Goal: Task Accomplishment & Management: Manage account settings

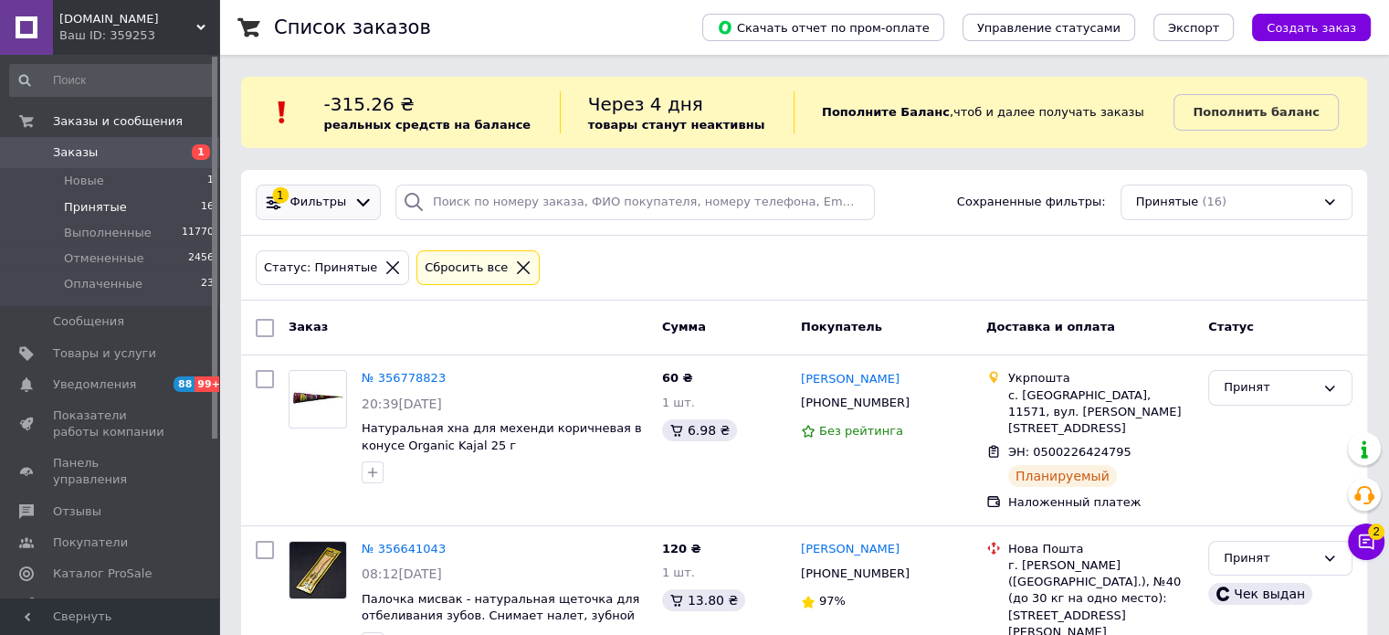
click at [357, 210] on icon at bounding box center [362, 202] width 19 height 19
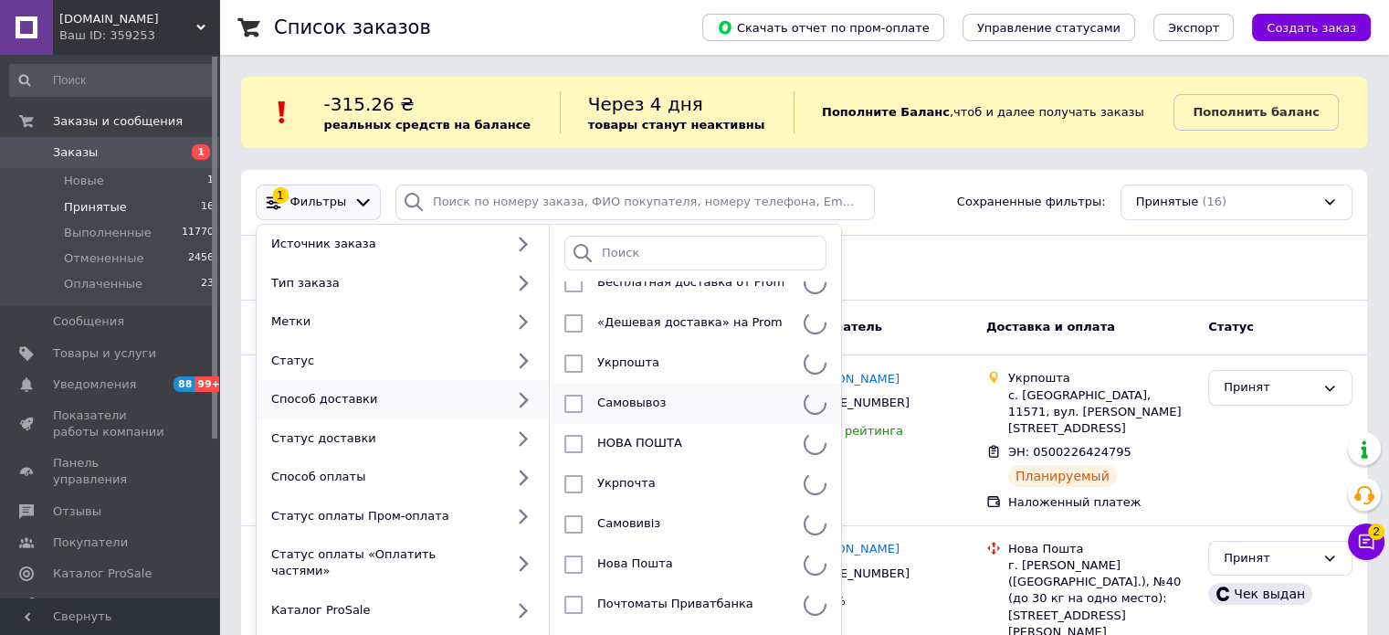
scroll to position [73, 0]
click at [668, 355] on div "Укрпошта" at bounding box center [693, 363] width 206 height 18
checkbox input "true"
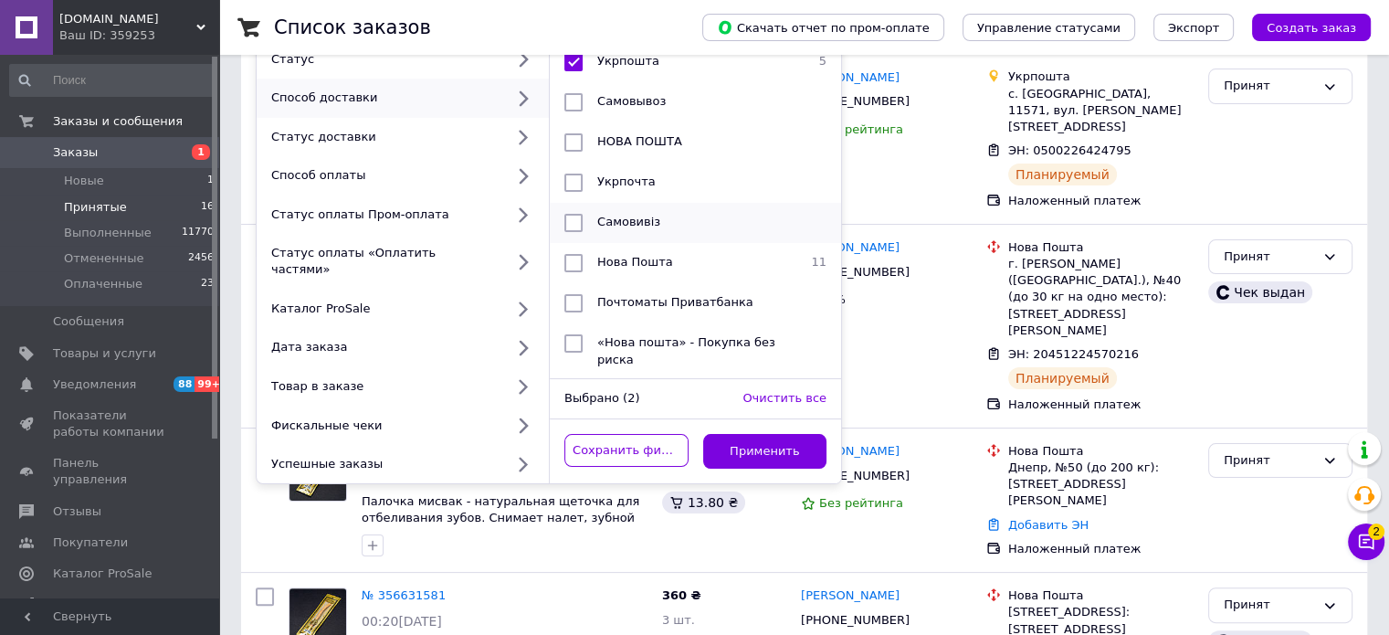
scroll to position [457, 0]
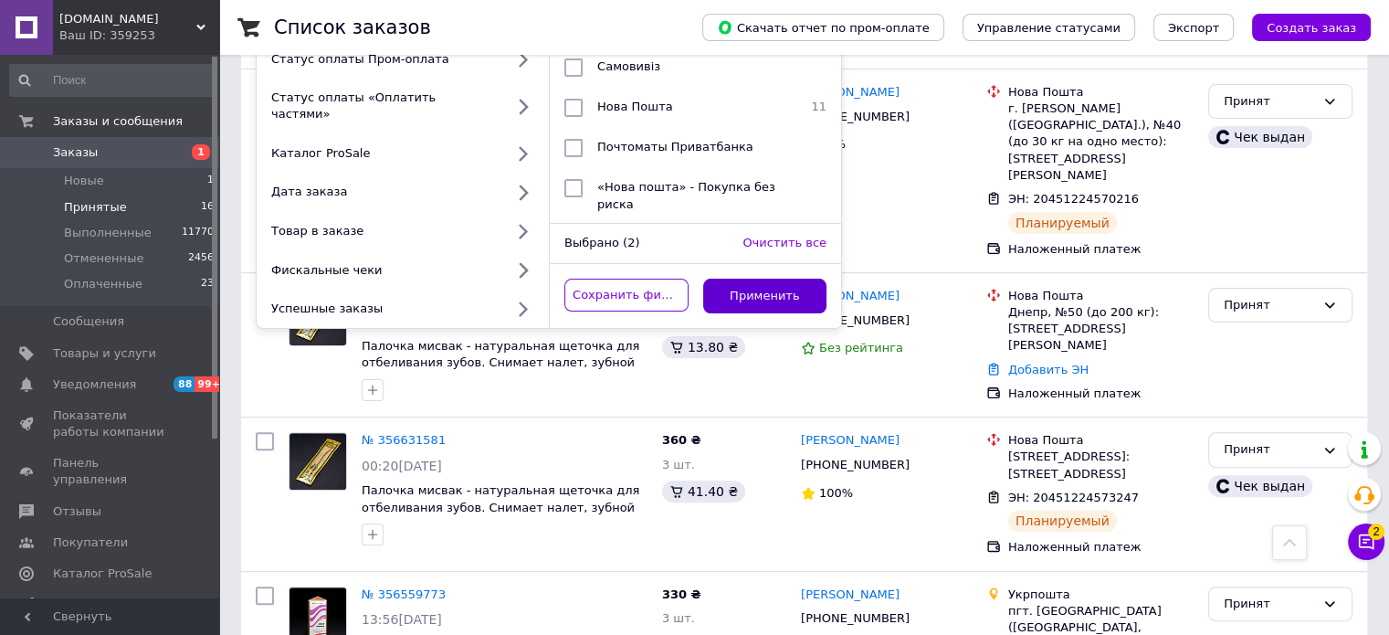
click at [753, 284] on button "Применить" at bounding box center [765, 297] width 124 height 36
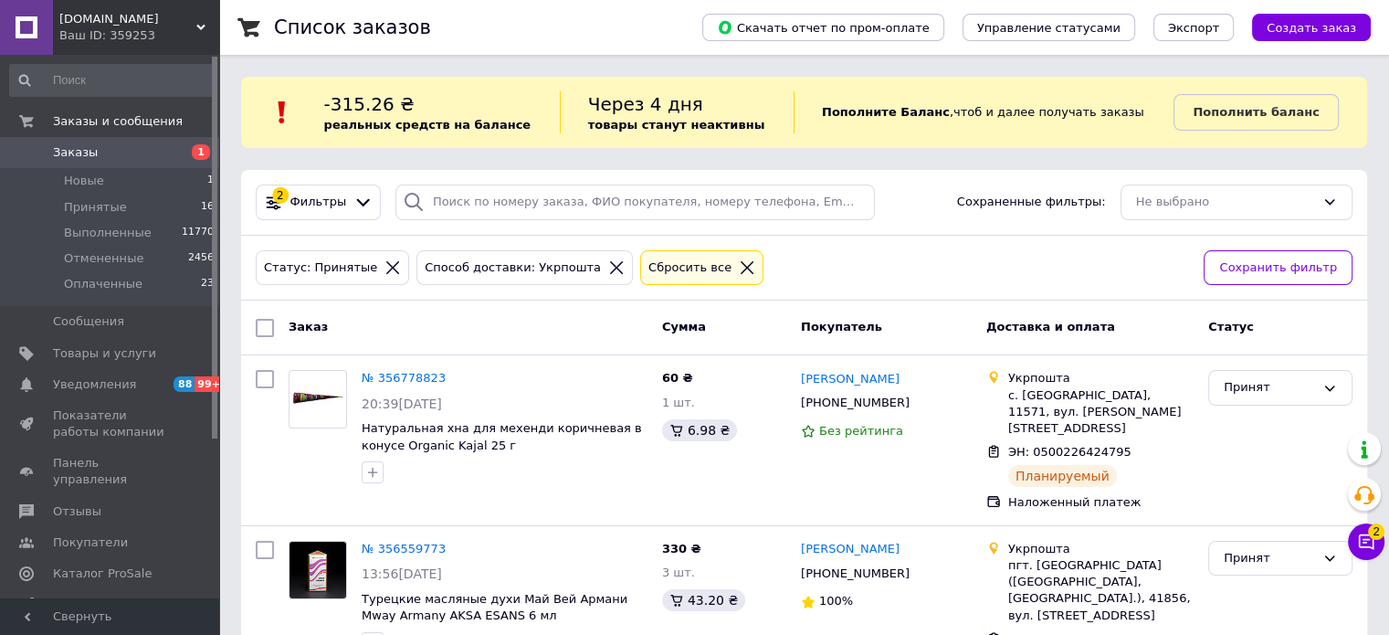
click at [162, 153] on span "Заказы" at bounding box center [111, 152] width 116 height 16
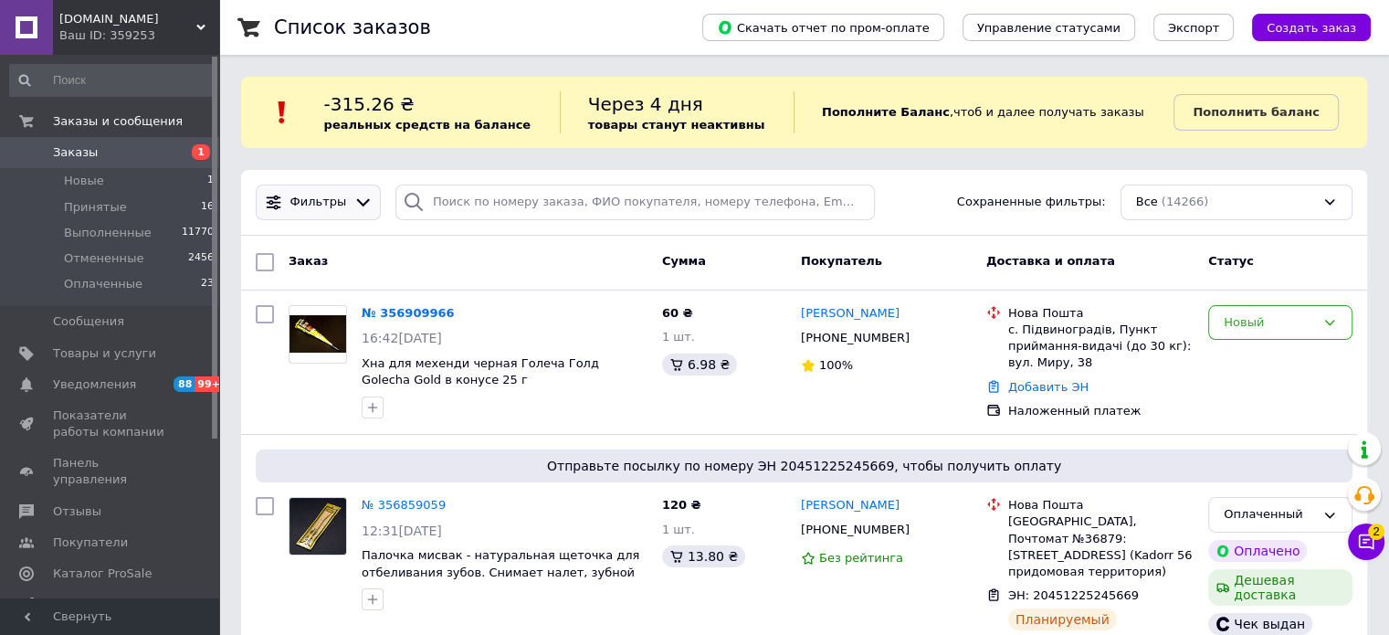
click at [343, 192] on div "Фильтры" at bounding box center [318, 202] width 125 height 36
click at [350, 200] on div at bounding box center [363, 202] width 26 height 19
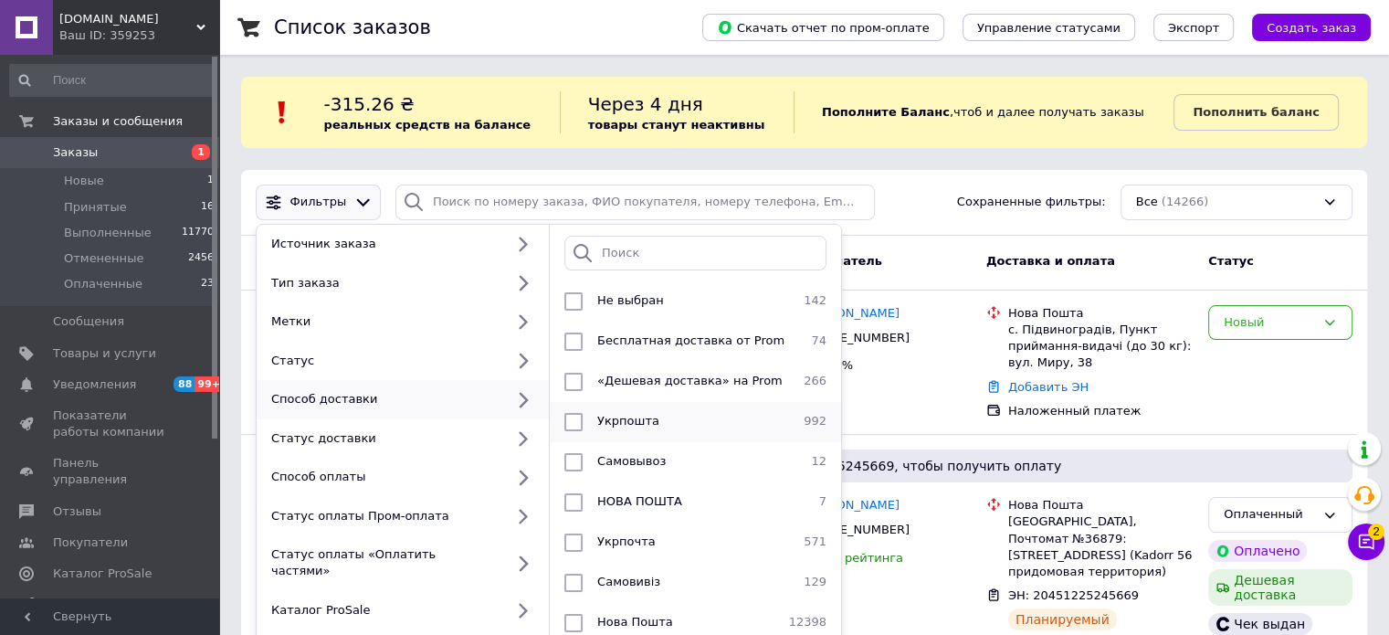
click at [668, 416] on div "Укрпошта" at bounding box center [693, 422] width 206 height 18
checkbox input "true"
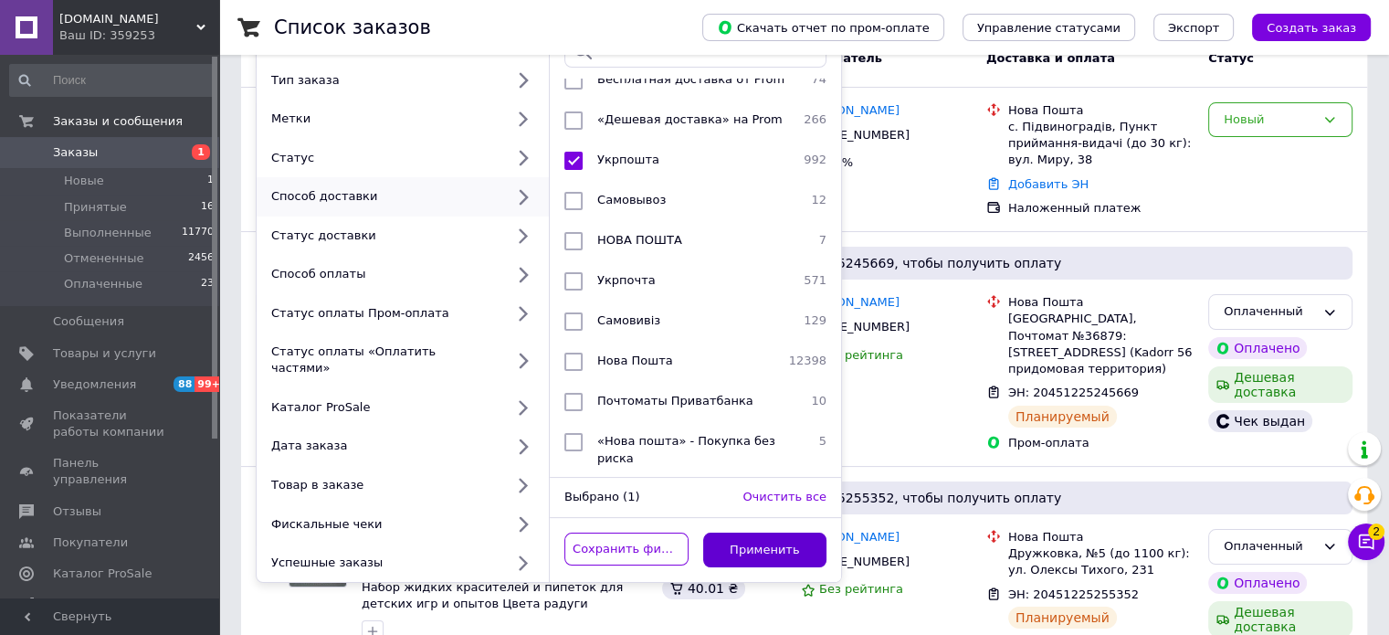
scroll to position [274, 0]
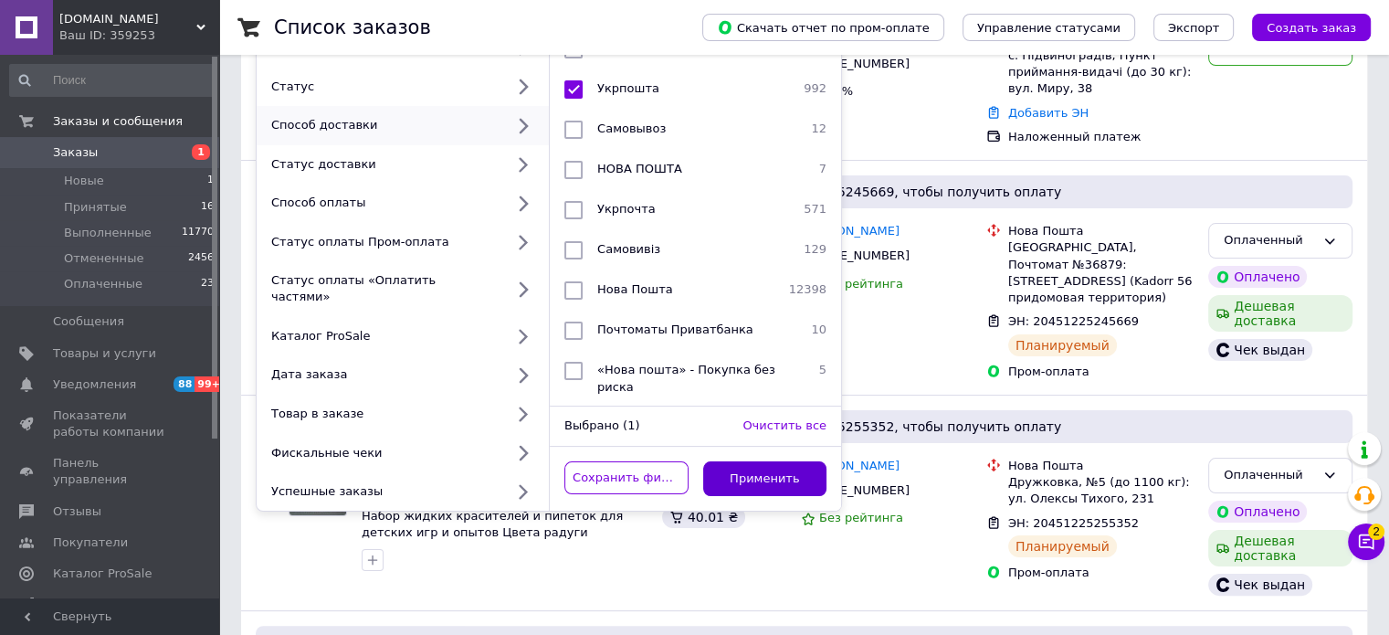
click at [783, 467] on button "Применить" at bounding box center [765, 479] width 124 height 36
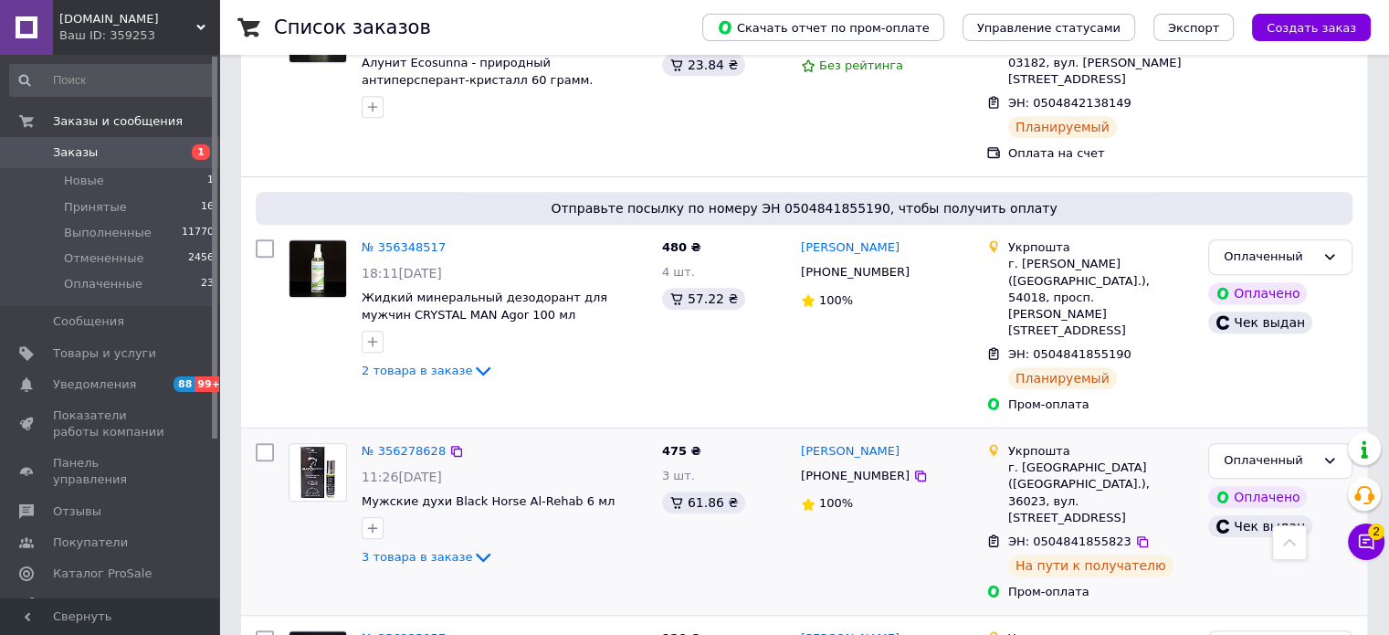
scroll to position [913, 0]
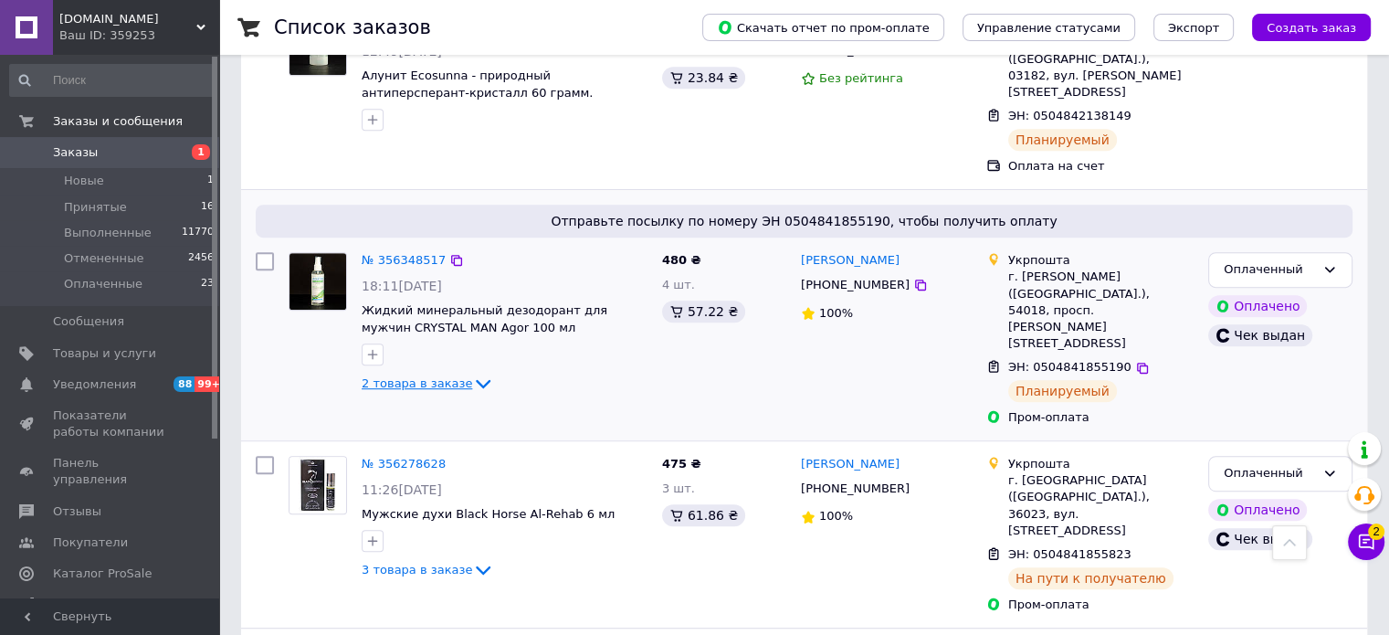
click at [448, 376] on span "2 товара в заказе" at bounding box center [417, 383] width 111 height 14
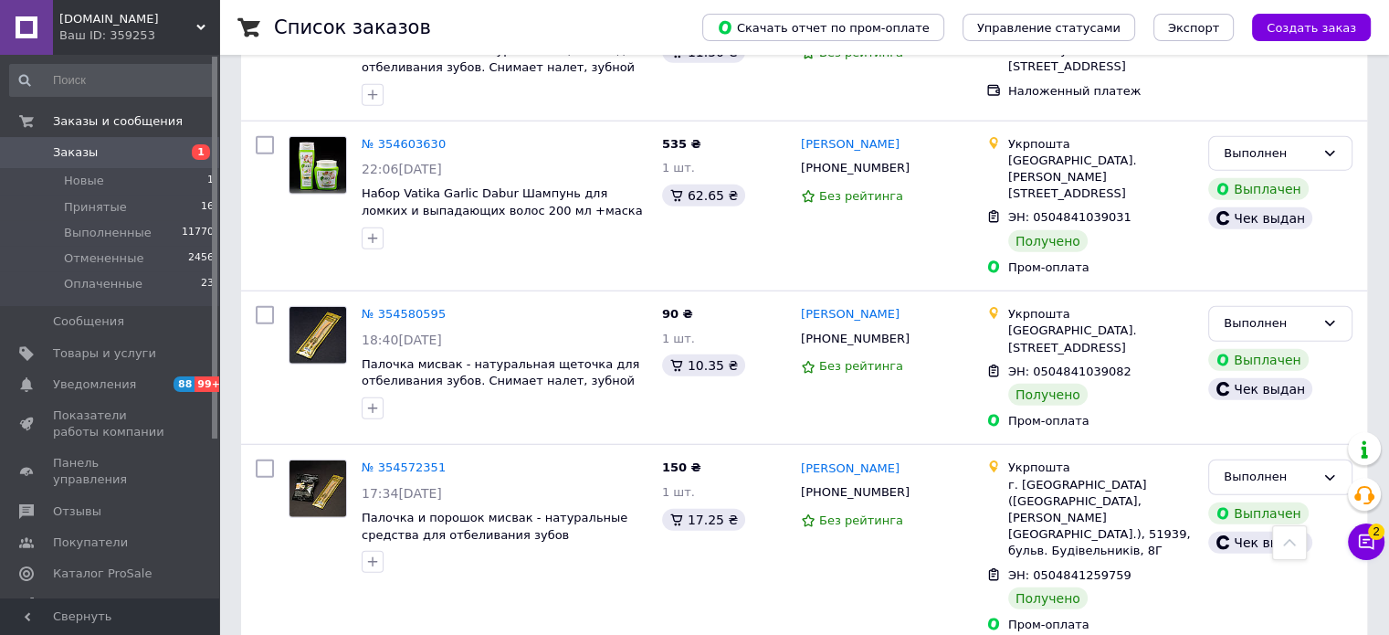
scroll to position [4391, 0]
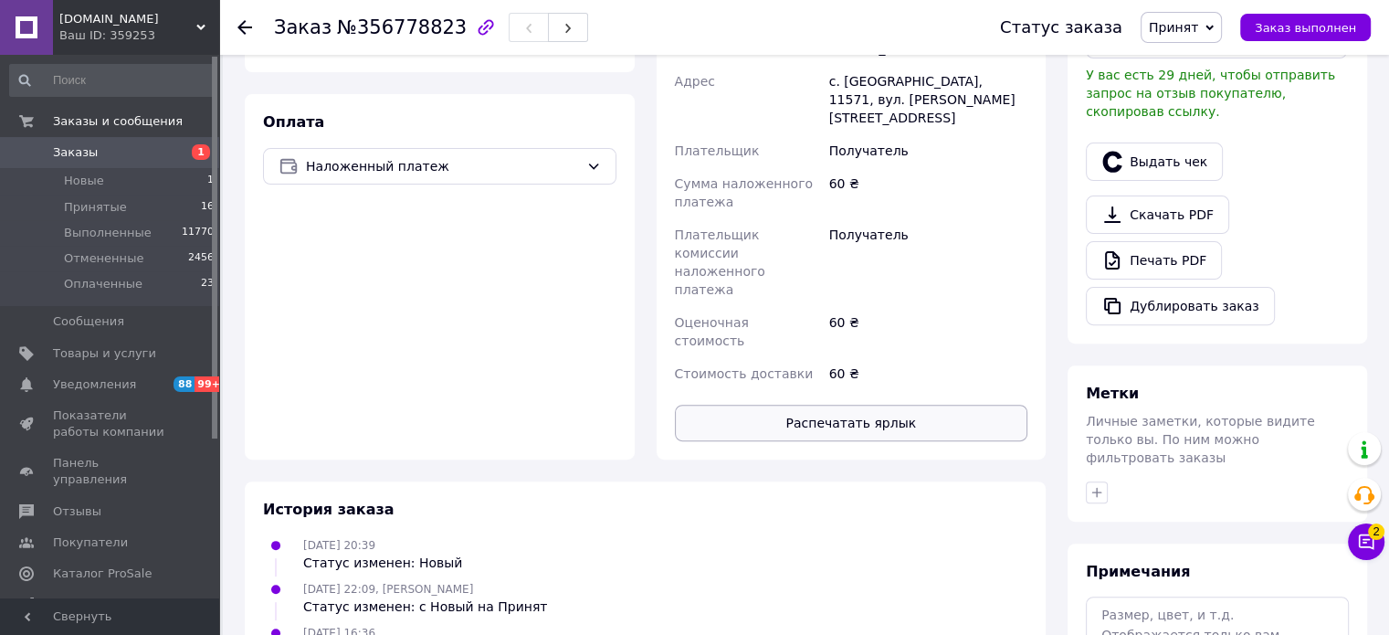
scroll to position [548, 0]
click at [807, 404] on button "Распечатать ярлык" at bounding box center [851, 422] width 353 height 37
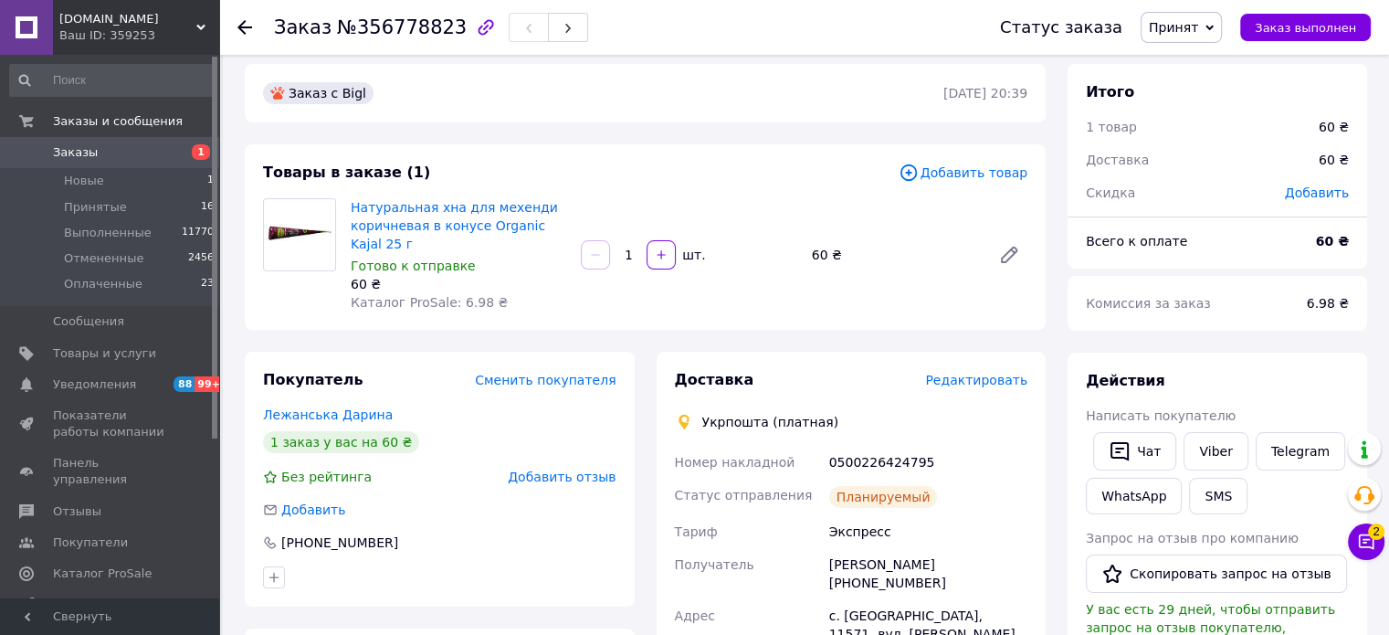
scroll to position [0, 0]
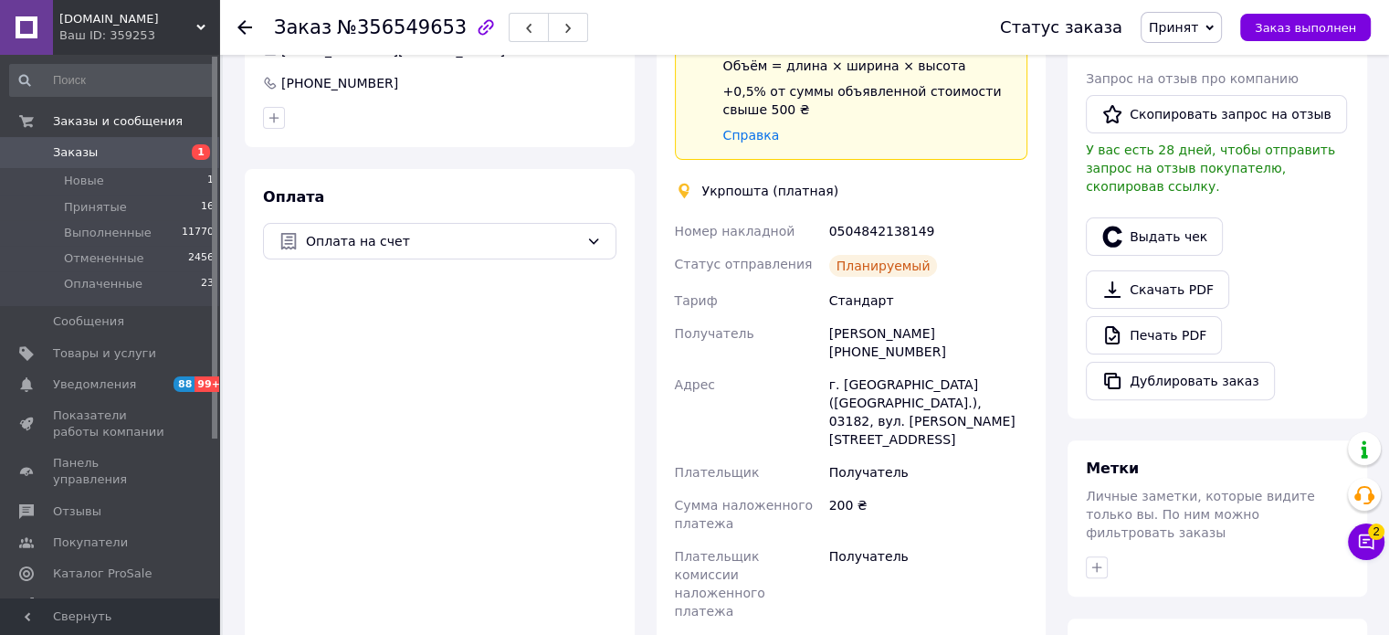
scroll to position [731, 0]
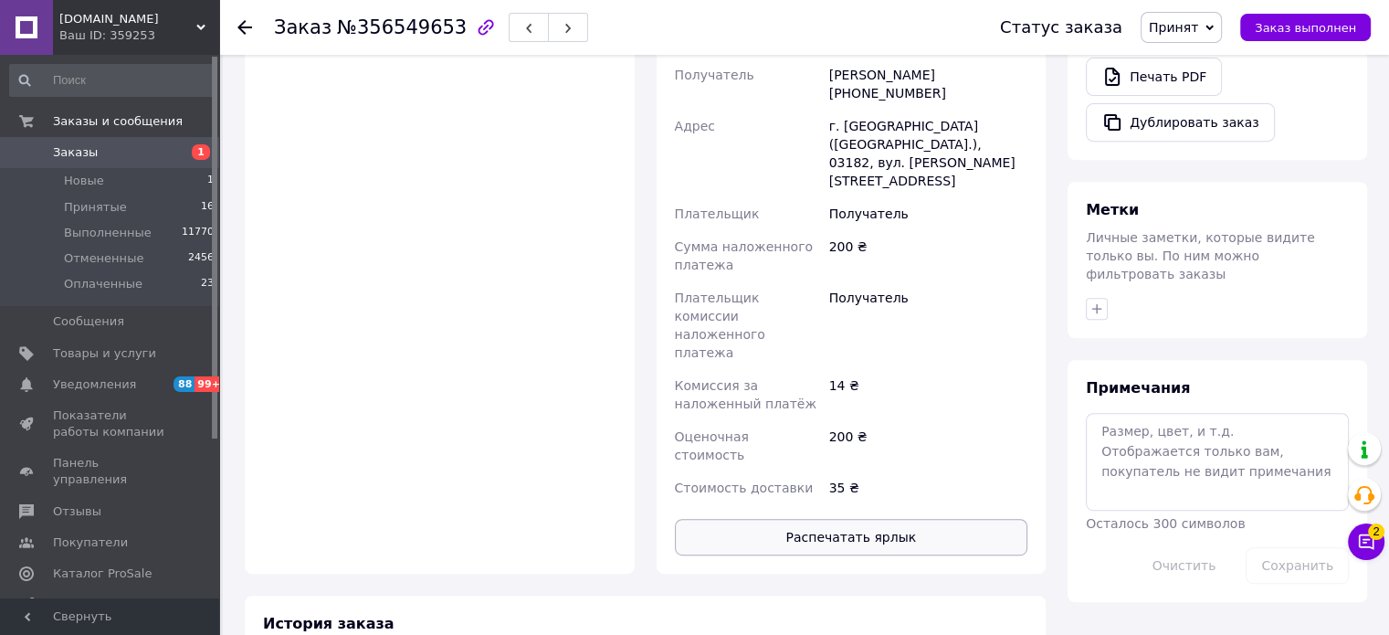
click at [891, 519] on button "Распечатать ярлык" at bounding box center [851, 537] width 353 height 37
